Goal: Information Seeking & Learning: Learn about a topic

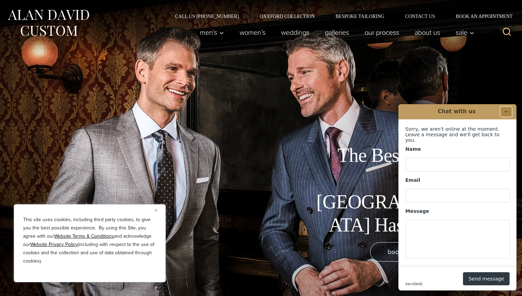
click at [504, 116] on button "Minimize widget" at bounding box center [505, 112] width 11 height 10
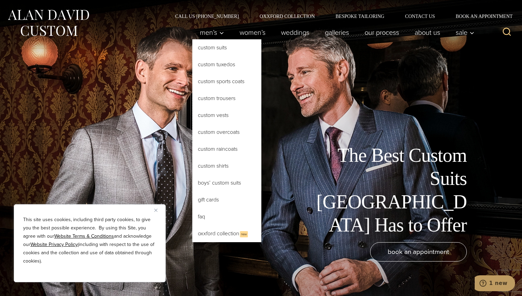
click at [216, 46] on link "Custom Suits" at bounding box center [226, 47] width 69 height 17
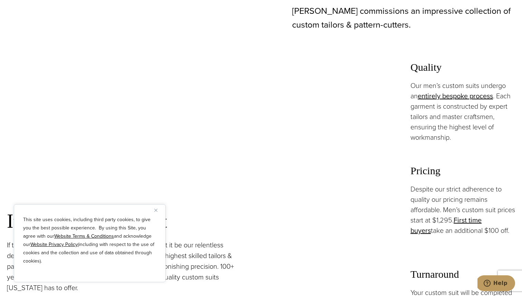
scroll to position [476, 0]
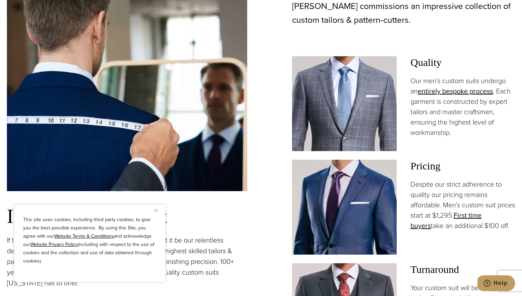
click at [155, 209] on img "Close" at bounding box center [155, 210] width 3 height 3
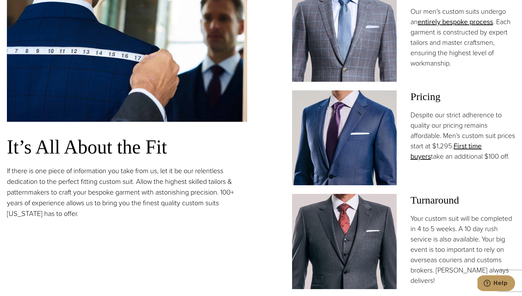
scroll to position [539, 0]
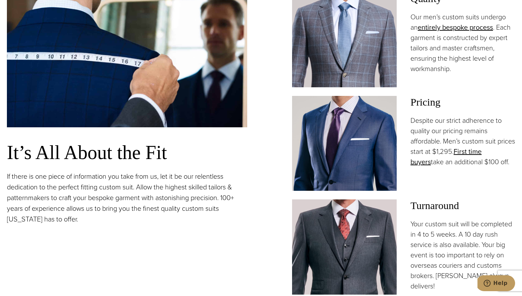
click at [351, 39] on img at bounding box center [344, 39] width 105 height 95
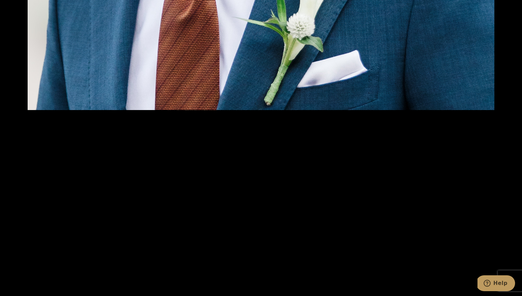
scroll to position [1014, 0]
